Goal: Task Accomplishment & Management: Manage account settings

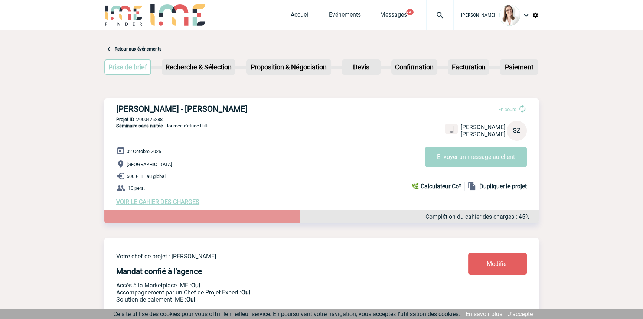
click at [427, 14] on img at bounding box center [440, 15] width 27 height 9
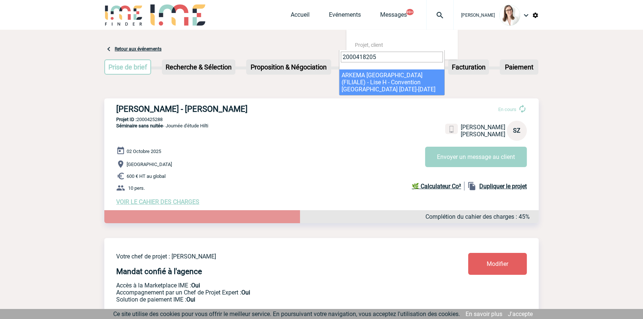
type input "2000418205"
select select "17706"
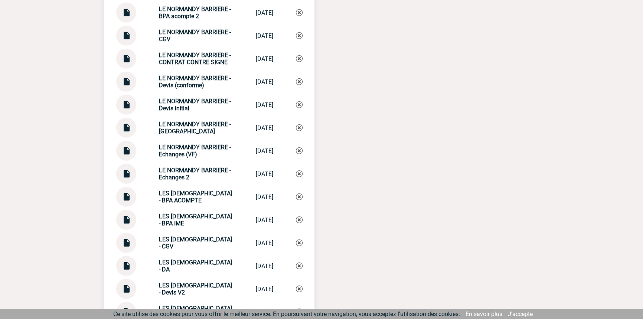
scroll to position [2138, 0]
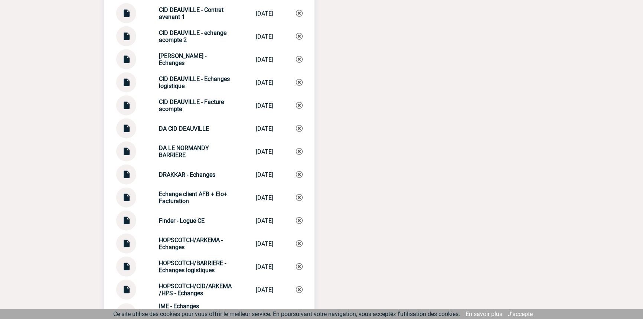
click at [194, 59] on strong "CID DEAUVILLE - Echanges" at bounding box center [183, 59] width 48 height 14
click at [195, 58] on strong "CID DEAUVILLE - Echanges" at bounding box center [183, 59] width 48 height 14
copy div "CID DEAUVILLE - Echanges CID DEAUVILLE -..."
click at [301, 53] on div "CID DEAUVILLE - Echanges CID DEAUVILLE -... 01/08/2025" at bounding box center [209, 59] width 186 height 20
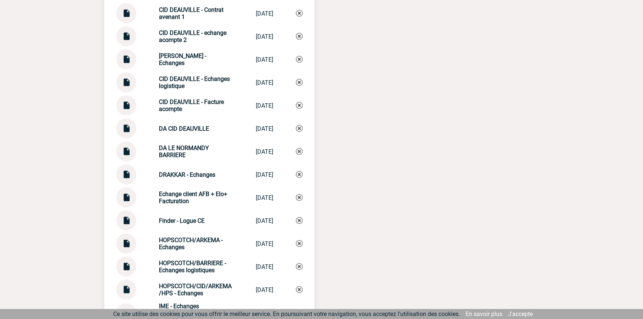
click at [301, 56] on img at bounding box center [299, 59] width 7 height 7
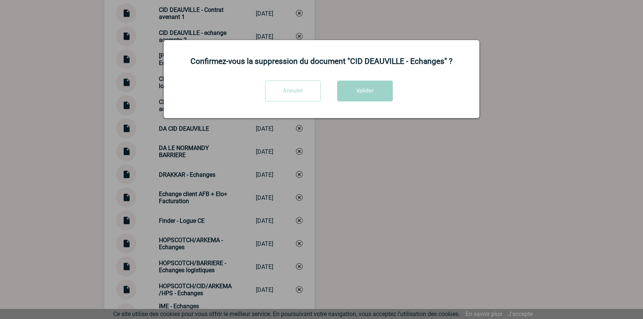
click at [417, 168] on div at bounding box center [321, 159] width 643 height 319
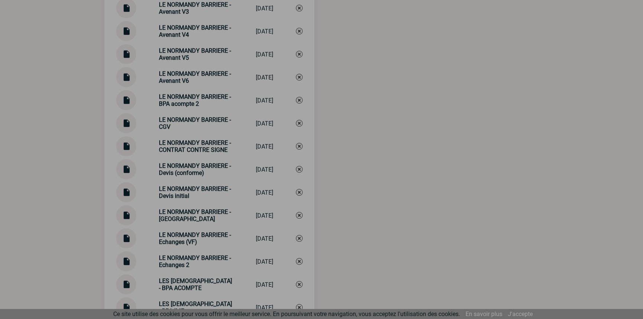
scroll to position [3101, 0]
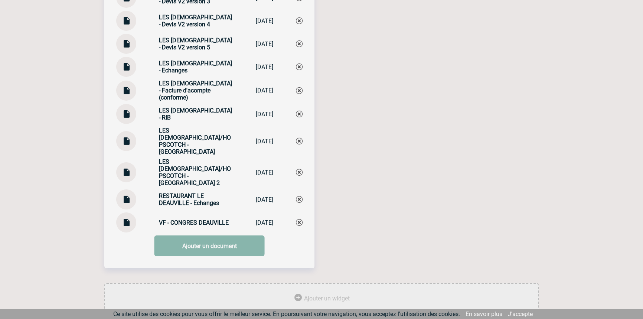
click at [190, 235] on link "Ajouter un document" at bounding box center [210, 245] width 110 height 21
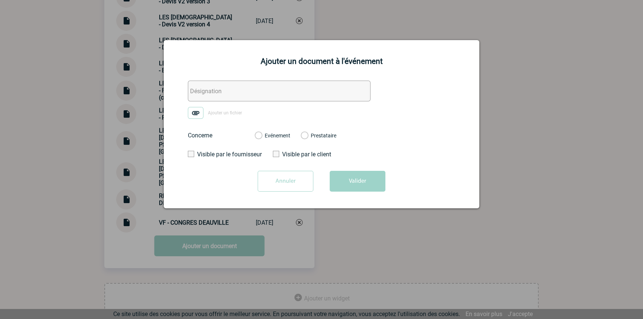
click at [210, 97] on input "text" at bounding box center [279, 91] width 183 height 21
paste input "CID DEAUVILLE - Echanges"
type input "CID DEAUVILLE - Echanges"
click at [197, 108] on img at bounding box center [196, 113] width 16 height 12
click at [0, 0] on input "Ajouter un fichier" at bounding box center [0, 0] width 0 height 0
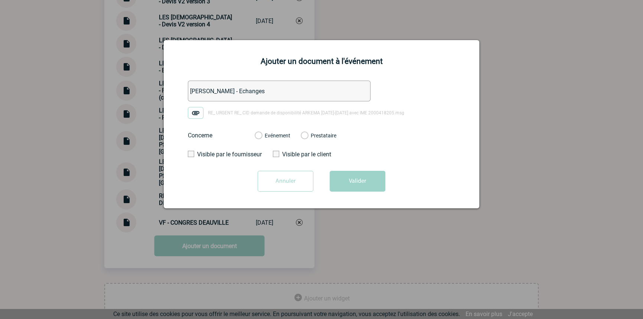
drag, startPoint x: 282, startPoint y: 137, endPoint x: 313, endPoint y: 157, distance: 36.5
click at [262, 137] on label "Evénement" at bounding box center [258, 136] width 7 height 7
click at [0, 0] on input "Evénement" at bounding box center [0, 0] width 0 height 0
click at [365, 183] on button "Valider" at bounding box center [358, 181] width 56 height 21
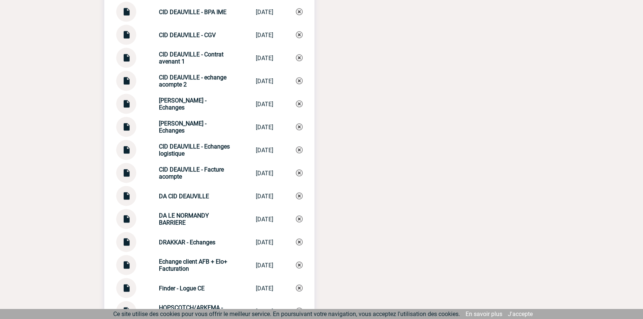
scroll to position [2088, 0]
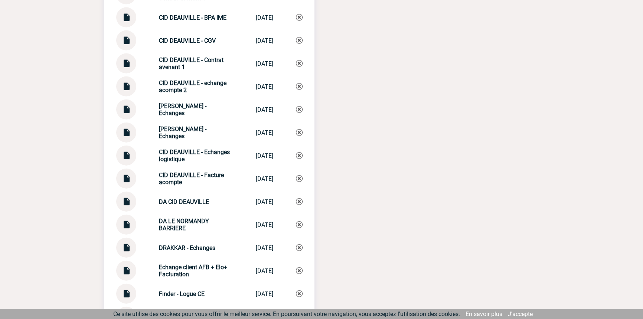
click at [297, 108] on img at bounding box center [299, 109] width 7 height 7
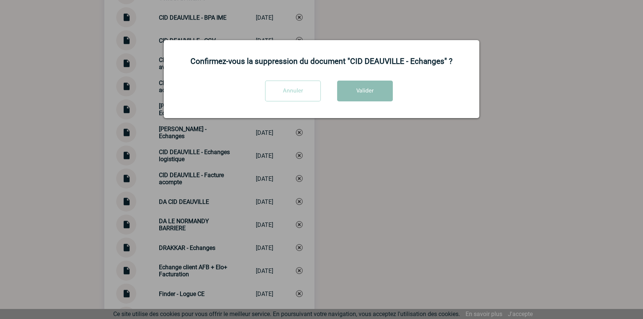
click at [357, 93] on button "Valider" at bounding box center [365, 91] width 56 height 21
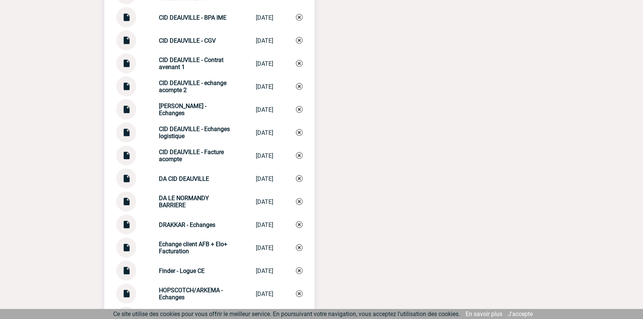
click at [126, 79] on img at bounding box center [126, 84] width 10 height 14
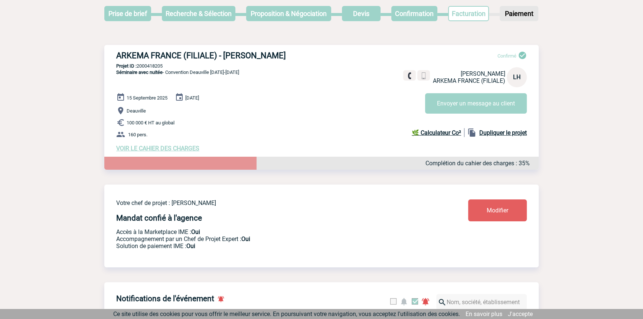
scroll to position [0, 0]
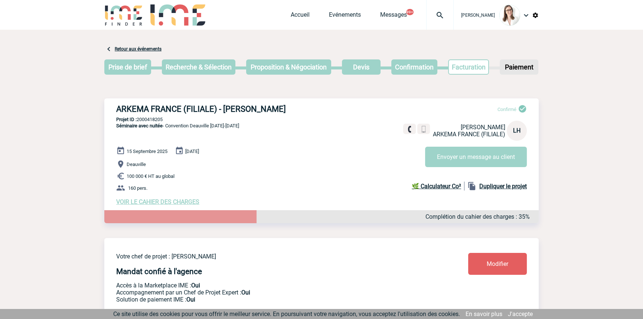
click at [426, 28] on div at bounding box center [439, 15] width 27 height 30
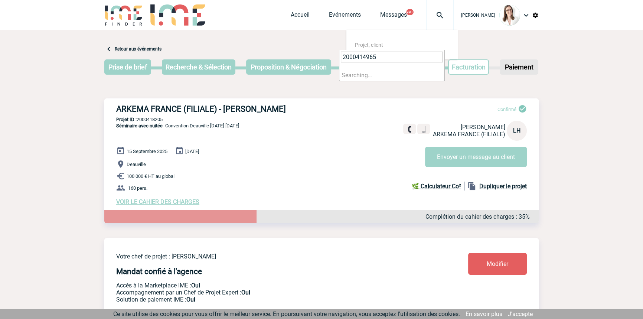
type input "2000414965"
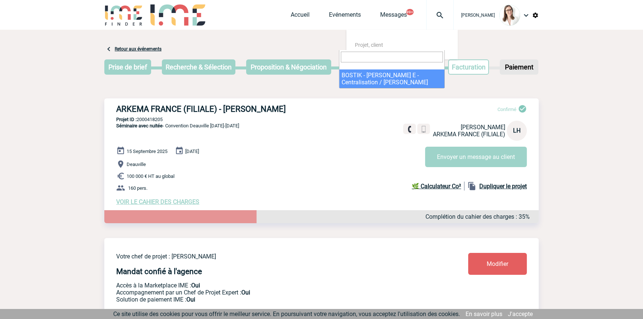
select select "14466"
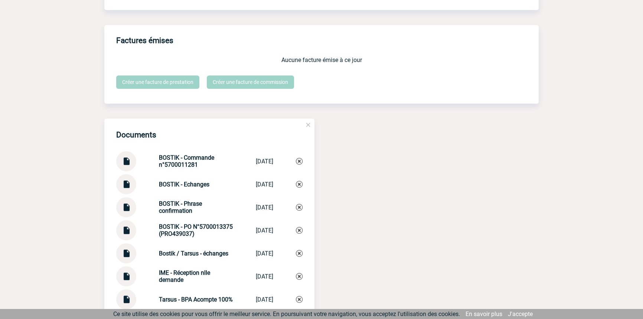
scroll to position [992, 0]
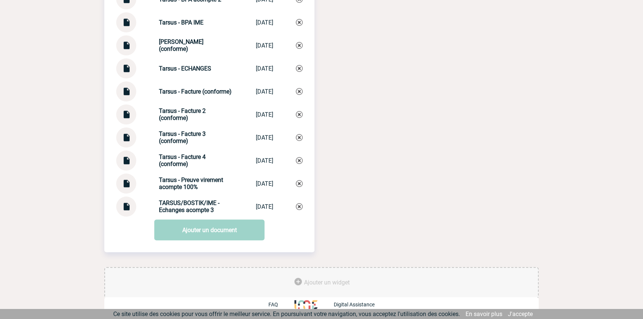
click at [121, 203] on img at bounding box center [126, 203] width 10 height 14
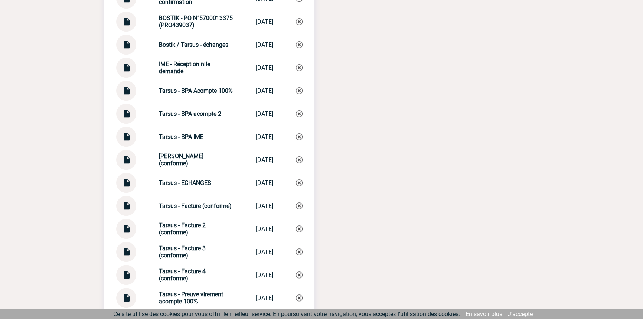
scroll to position [880, 0]
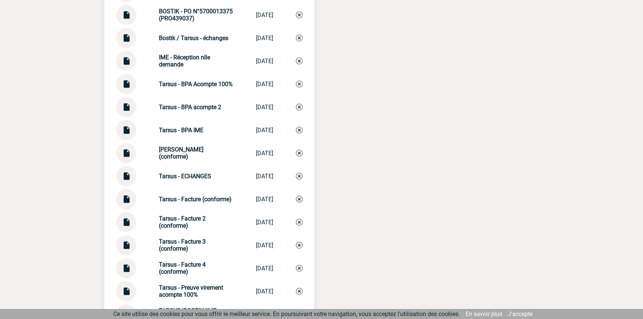
click at [124, 110] on img at bounding box center [126, 104] width 10 height 14
click at [130, 110] on img at bounding box center [126, 104] width 10 height 14
click at [127, 88] on img at bounding box center [126, 81] width 10 height 14
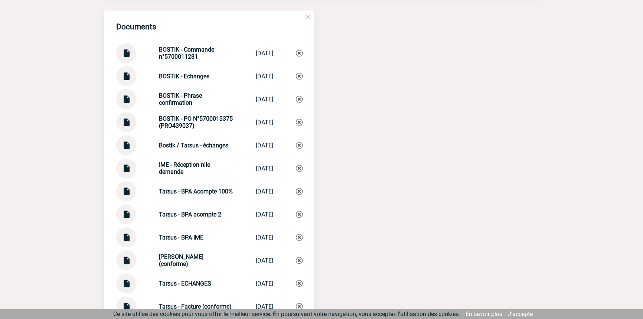
scroll to position [767, 0]
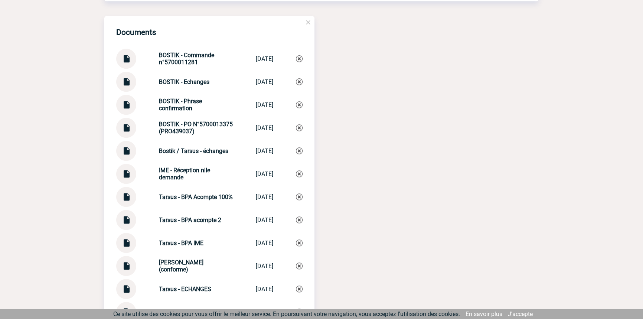
click at [124, 130] on img at bounding box center [126, 125] width 10 height 14
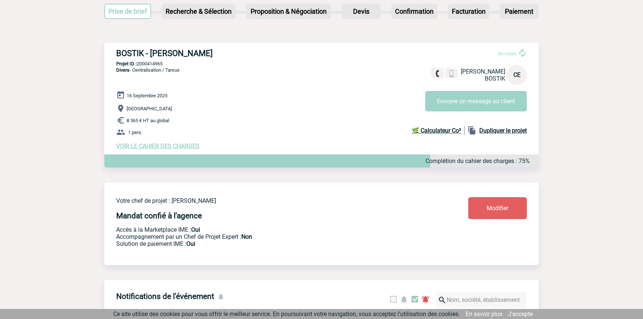
scroll to position [0, 0]
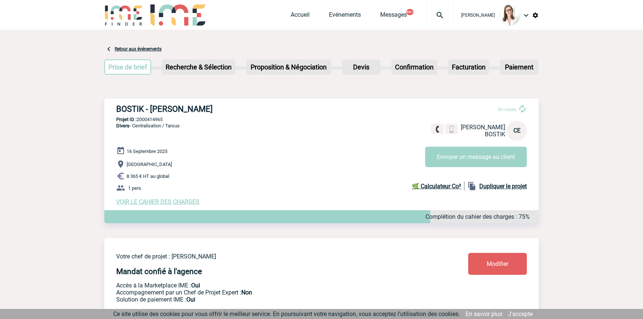
click at [427, 14] on img at bounding box center [440, 15] width 27 height 9
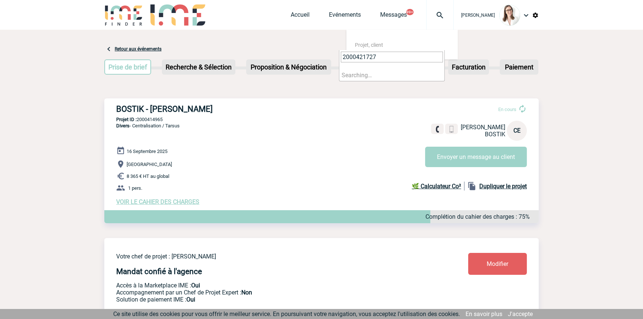
type input "2000421727"
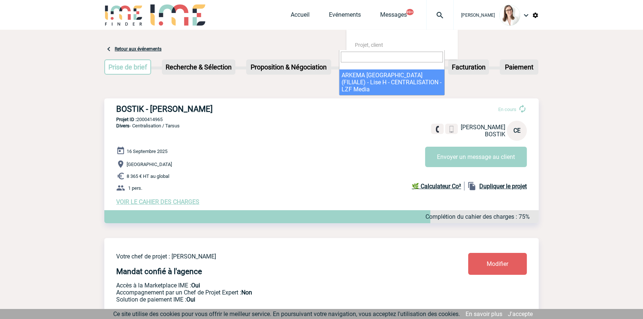
select select "21228"
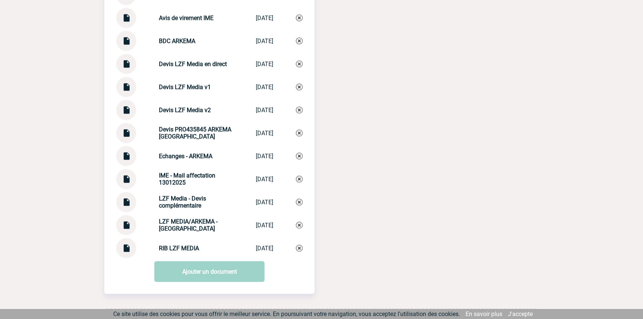
scroll to position [877, 0]
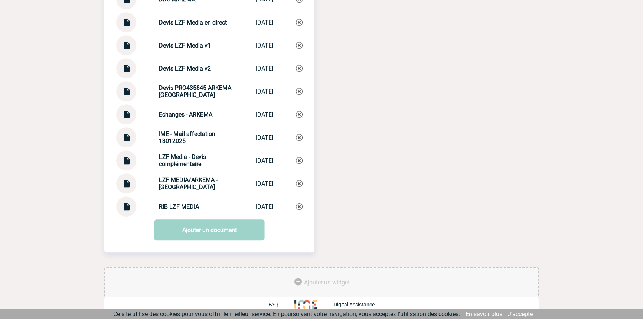
click at [185, 183] on strong "LZF MEDIA/ARKEMA - Echanges" at bounding box center [188, 183] width 59 height 14
click at [185, 182] on strong "LZF MEDIA/ARKEMA - Echanges" at bounding box center [188, 183] width 59 height 14
copy div "LZF MEDIA/ARKEMA - Echanges LZF MEDIA/ARKEM..."
click at [297, 183] on img at bounding box center [299, 183] width 7 height 7
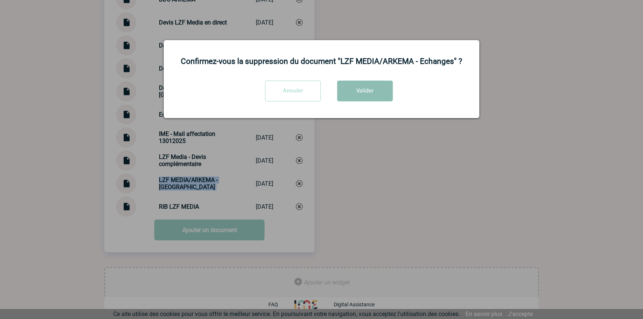
click at [361, 83] on button "Valider" at bounding box center [365, 91] width 56 height 21
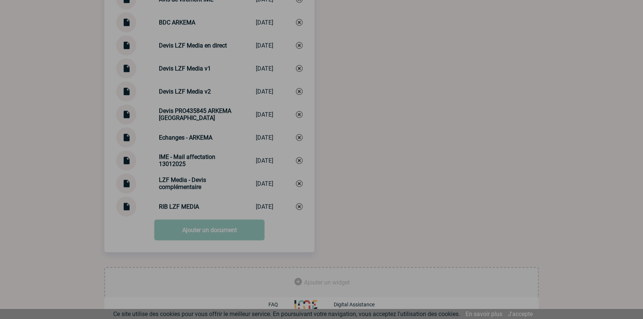
scroll to position [854, 0]
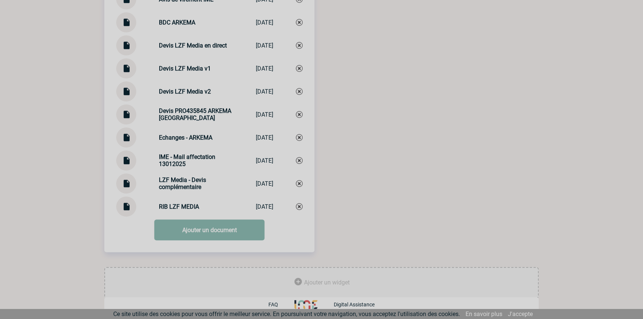
click at [169, 232] on link "Ajouter un document" at bounding box center [210, 229] width 110 height 21
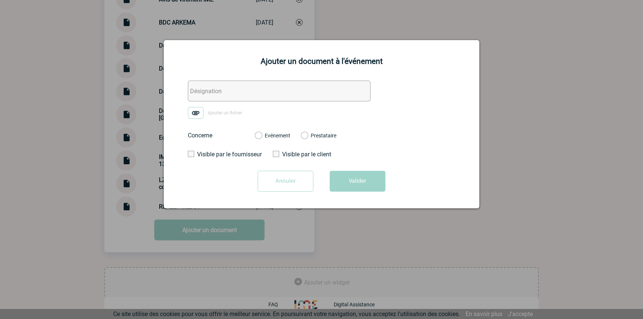
drag, startPoint x: 207, startPoint y: 93, endPoint x: 189, endPoint y: 116, distance: 29.4
click at [207, 93] on input "text" at bounding box center [279, 91] width 183 height 21
paste input "LZF MEDIA/ARKEMA - Echanges"
type input "LZF MEDIA/ARKEMA - Echanges"
click at [189, 117] on img at bounding box center [196, 113] width 16 height 12
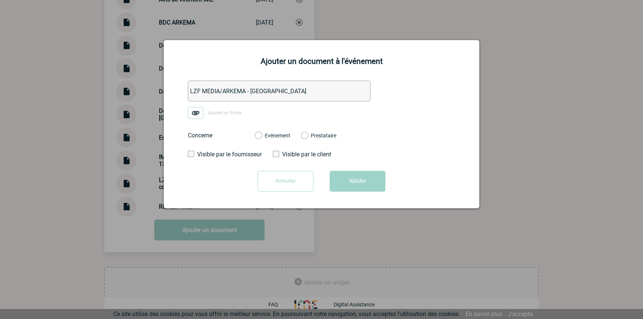
click at [0, 0] on input "Ajouter un fichier" at bounding box center [0, 0] width 0 height 0
click at [262, 134] on label "Evénement" at bounding box center [258, 136] width 7 height 7
click at [0, 0] on input "Evénement" at bounding box center [0, 0] width 0 height 0
click at [332, 176] on button "Valider" at bounding box center [358, 181] width 56 height 21
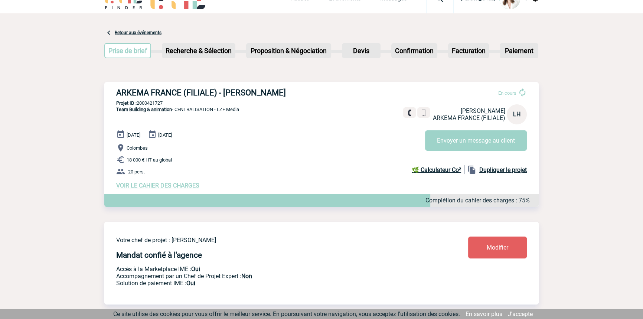
scroll to position [0, 0]
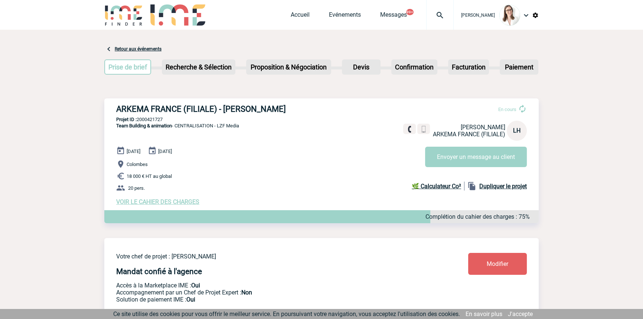
click at [427, 17] on img at bounding box center [440, 15] width 27 height 9
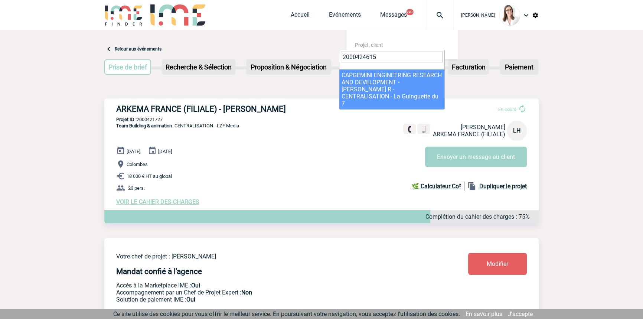
type input "2000424615"
drag, startPoint x: 355, startPoint y: 83, endPoint x: 348, endPoint y: 88, distance: 9.3
select select "24116"
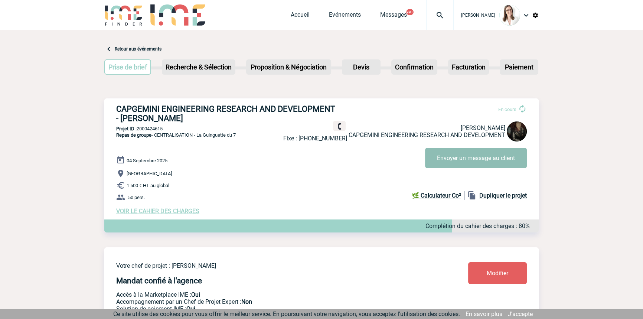
click at [451, 159] on button "Envoyer un message au client" at bounding box center [476, 158] width 102 height 20
click at [429, 11] on div at bounding box center [439, 15] width 27 height 30
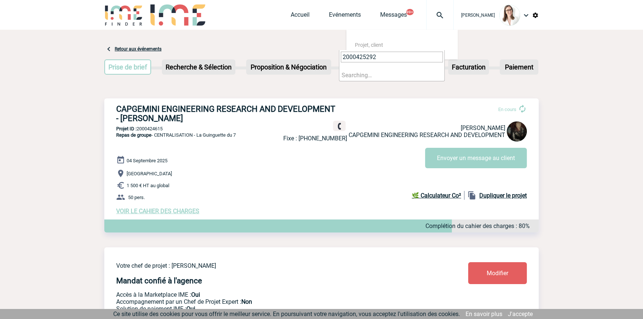
type input "2000425292"
select select "24793"
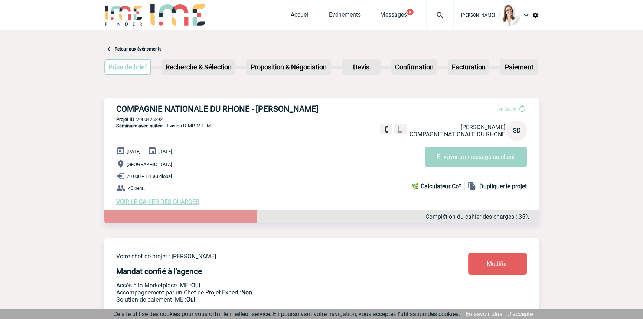
click at [412, 17] on span "Messages" at bounding box center [403, 14] width 46 height 7
click at [426, 20] on div at bounding box center [439, 15] width 27 height 30
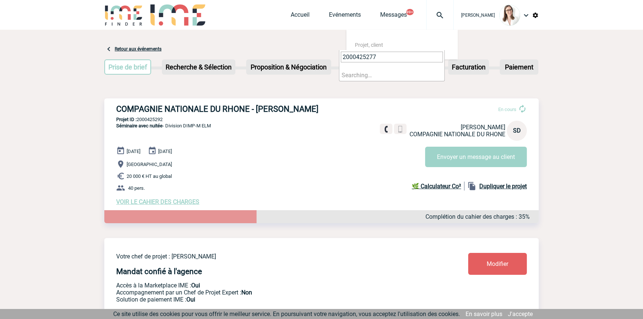
type input "2000425277"
click at [383, 74] on li "Searching…" at bounding box center [391, 75] width 105 height 12
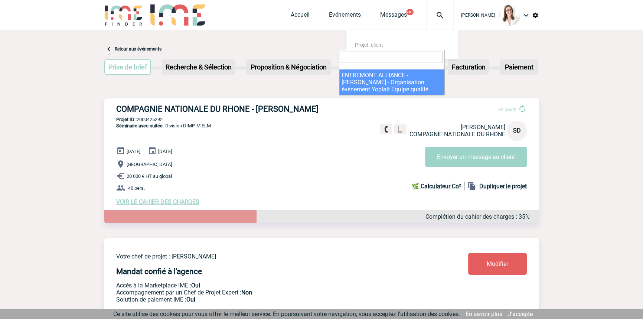
select select "24778"
